Goal: Transaction & Acquisition: Obtain resource

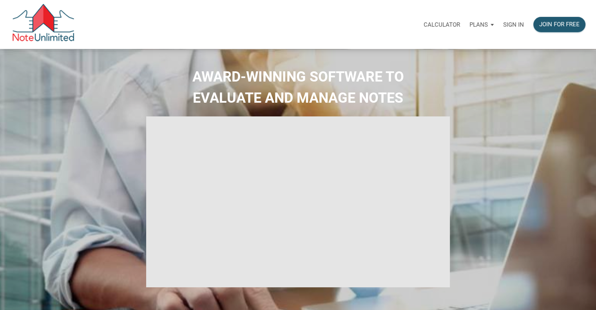
click at [507, 25] on p "Sign in" at bounding box center [513, 24] width 21 height 7
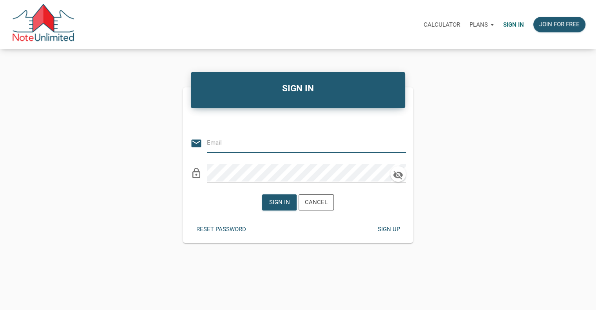
type input "[PERSON_NAME][EMAIL_ADDRESS][DOMAIN_NAME]"
click at [278, 203] on div "Sign in" at bounding box center [279, 202] width 21 height 9
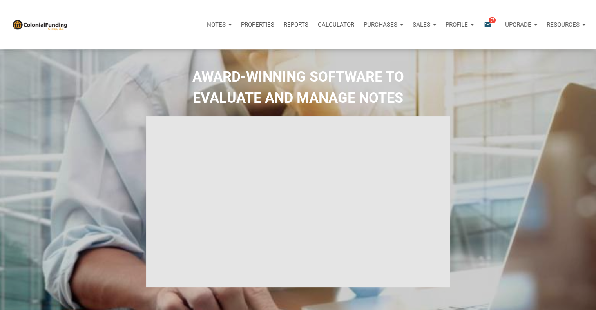
type input "Introduction to new features"
select select
click at [489, 25] on icon "email" at bounding box center [487, 24] width 9 height 9
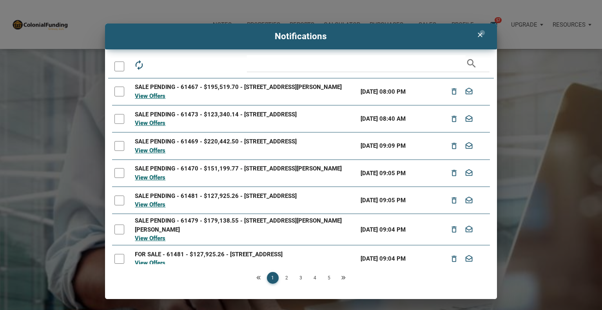
click at [483, 33] on icon "clear" at bounding box center [479, 35] width 9 height 8
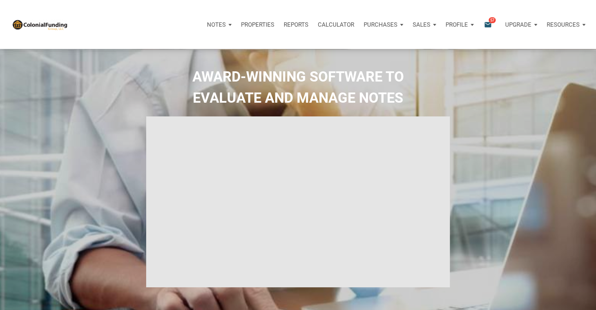
click at [226, 25] on p "Purchases" at bounding box center [216, 24] width 19 height 7
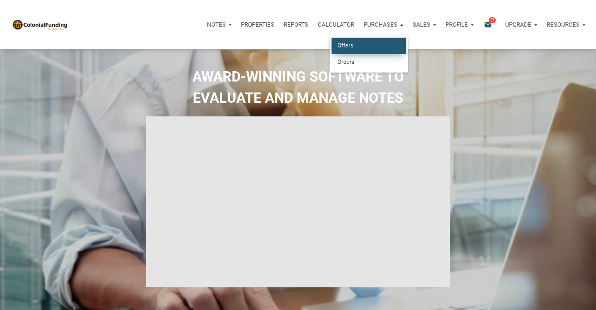
click at [346, 43] on link "Offers" at bounding box center [369, 46] width 74 height 16
